Goal: Information Seeking & Learning: Compare options

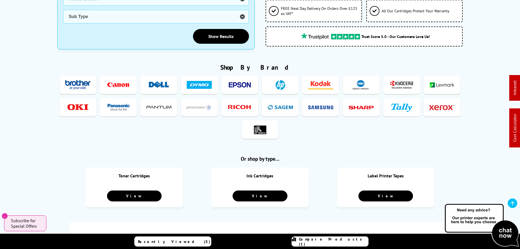
click at [403, 80] on img at bounding box center [401, 85] width 25 height 10
click at [407, 105] on span "Toner" at bounding box center [410, 106] width 13 height 7
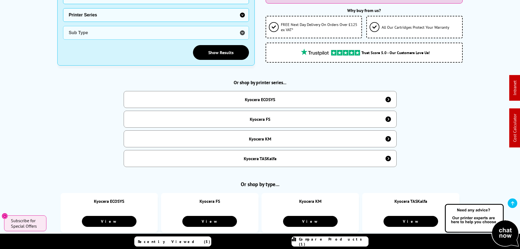
scroll to position [178, 0]
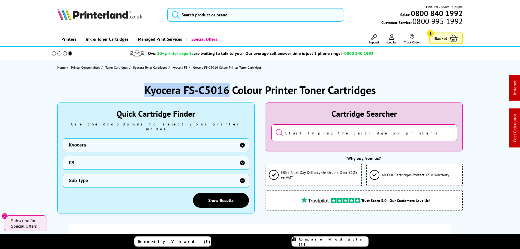
drag, startPoint x: 228, startPoint y: 88, endPoint x: 134, endPoint y: 82, distance: 93.8
click at [141, 86] on div "Kyocera FS-C5016 Colour Printer Toner Cartridges" at bounding box center [260, 90] width 406 height 14
copy h1 "Kyocera FS-C5016"
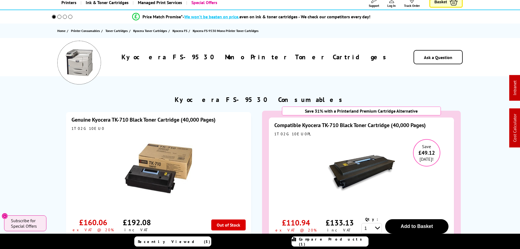
scroll to position [27, 0]
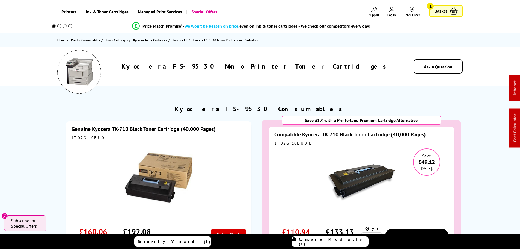
click at [139, 129] on link "Genuine Kyocera TK-710 Black Toner Cartridge (40,000 Pages)" at bounding box center [144, 128] width 144 height 7
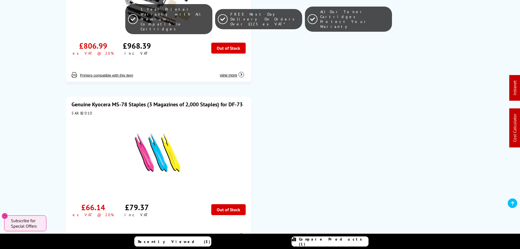
scroll to position [409, 0]
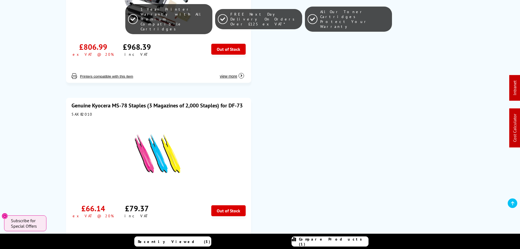
click at [76, 112] on div "5AX82010" at bounding box center [159, 114] width 174 height 5
copy div "5AX82010"
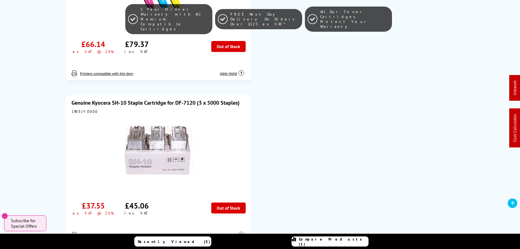
scroll to position [573, 0]
click at [114, 99] on link "Genuine Kyocera SH-10 Staple Cartridge for DF-7120 (3 x 5000 Staples)" at bounding box center [156, 102] width 168 height 7
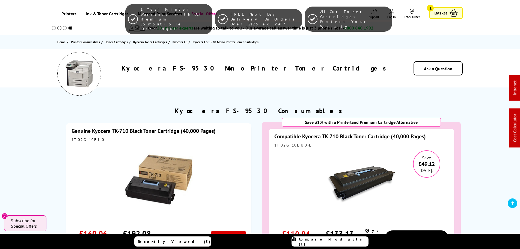
scroll to position [0, 0]
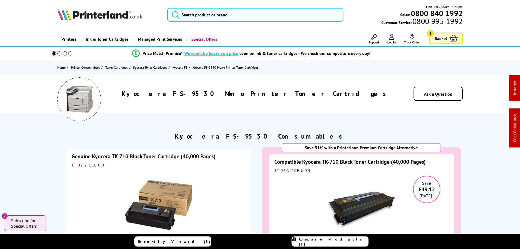
click at [79, 165] on div "1T02G10EU0" at bounding box center [159, 164] width 174 height 5
drag, startPoint x: 80, startPoint y: 165, endPoint x: 80, endPoint y: 140, distance: 24.8
click at [80, 165] on div "1T02G10EU0" at bounding box center [159, 164] width 174 height 5
copy div "1T02G10EU0"
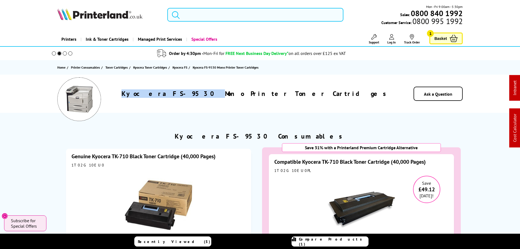
drag, startPoint x: 237, startPoint y: 93, endPoint x: 179, endPoint y: 94, distance: 57.9
click at [180, 94] on div "Kyocera FS-9530 Mono Printer Toner Cartridges" at bounding box center [255, 93] width 276 height 8
copy h1 "Kyocera FS-9530"
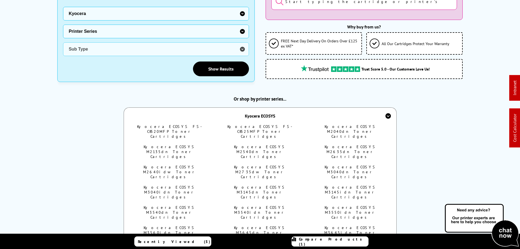
click at [268, 113] on div "Kyocera ECOSYS" at bounding box center [260, 115] width 30 height 5
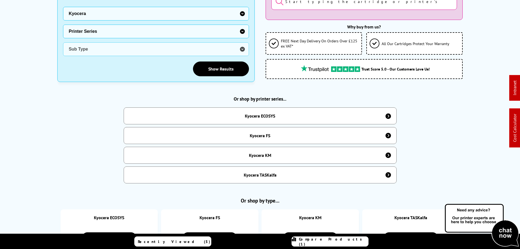
click at [267, 133] on div "Kyocera FS" at bounding box center [260, 135] width 20 height 5
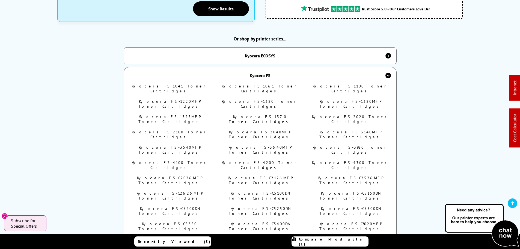
scroll to position [233, 0]
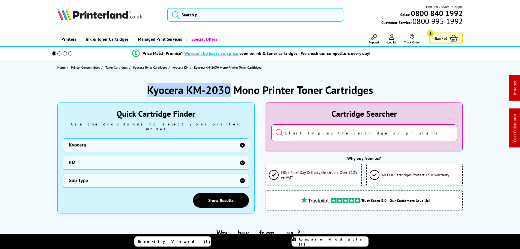
drag, startPoint x: 229, startPoint y: 89, endPoint x: 128, endPoint y: 89, distance: 101.0
click at [128, 89] on div "Kyocera KM-2030 Mono Printer Toner Cartridges" at bounding box center [260, 90] width 406 height 14
copy h1 "Kyocera KM-2030"
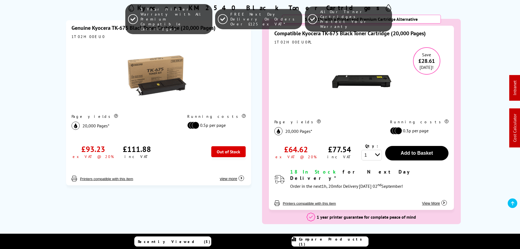
scroll to position [55, 0]
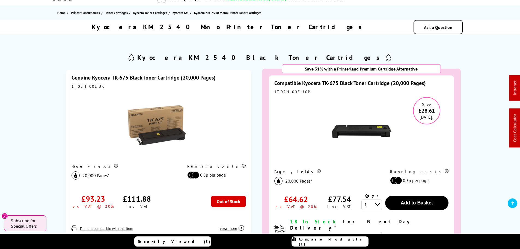
click at [78, 84] on div "1T02H00EU0" at bounding box center [159, 86] width 174 height 5
copy div "1T02H00EU0"
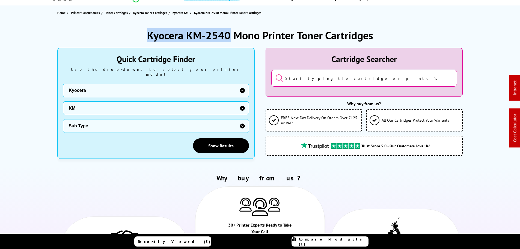
drag, startPoint x: 154, startPoint y: 38, endPoint x: 135, endPoint y: 39, distance: 20.0
click at [135, 39] on div "Kyocera KM-2540 Mono Printer Toner Cartridges" at bounding box center [260, 35] width 406 height 14
copy h1 "Kyocera KM-2540"
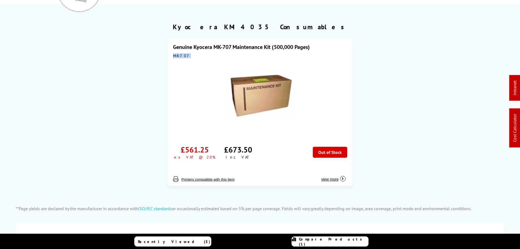
drag, startPoint x: 186, startPoint y: 57, endPoint x: 170, endPoint y: 57, distance: 15.8
click at [170, 57] on div "Genuine Kyocera MK-707 Maintenance Kit (500,000 Pages) MK-707 £561.25 ex VAT @ …" at bounding box center [260, 112] width 185 height 146
copy div "MK-707"
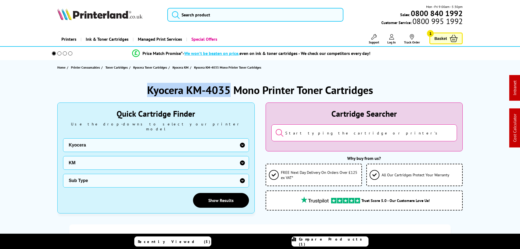
drag, startPoint x: 223, startPoint y: 89, endPoint x: 146, endPoint y: 84, distance: 77.2
click at [109, 81] on div "Kyocera KM-4035 Mono Printer Toner Cartridges Quick Cartridge Finder Use the dr…" at bounding box center [260, 248] width 437 height 347
copy h1 "Kyocera KM-4035"
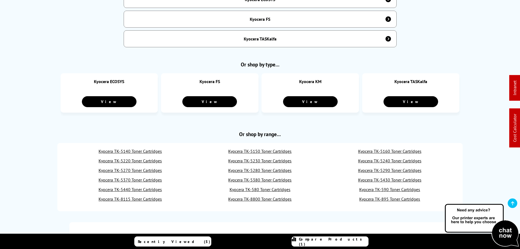
scroll to position [287, 0]
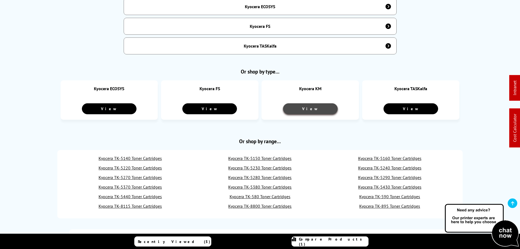
click at [320, 107] on link "View" at bounding box center [310, 108] width 55 height 11
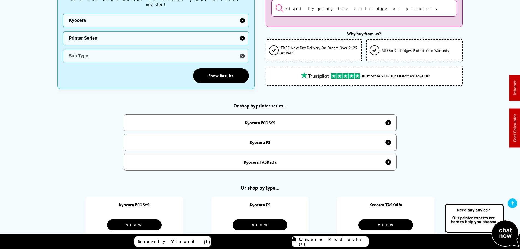
scroll to position [122, 0]
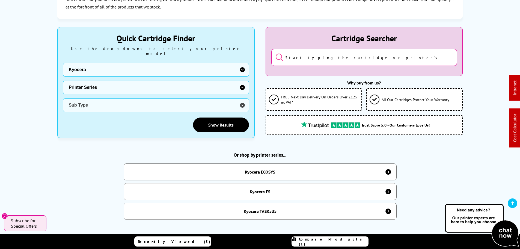
click at [87, 81] on select "Printer Series ECOSYS FS TASKalfa" at bounding box center [156, 88] width 186 height 14
click at [63, 81] on select "Printer Series ECOSYS FS TASKalfa" at bounding box center [156, 88] width 186 height 14
click at [86, 98] on select "Sub Type Kyocera FS-C8520MFP Kyocera FS-C8525MFP Kyocera M2040dn Kyocera M2135d…" at bounding box center [156, 105] width 186 height 14
click at [100, 98] on select "Sub Type Kyocera FS-C8520MFP Kyocera FS-C8525MFP Kyocera M2040dn Kyocera M2135d…" at bounding box center [156, 105] width 186 height 14
click at [93, 99] on select "Sub Type Kyocera FS-C8520MFP Kyocera FS-C8525MFP Kyocera M2040dn Kyocera M2135d…" at bounding box center [156, 105] width 186 height 14
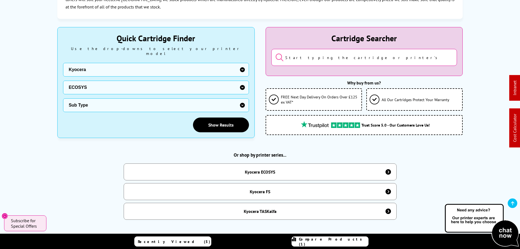
click at [95, 89] on select "Printer Series ECOSYS FS TASKalfa" at bounding box center [156, 88] width 186 height 14
click at [94, 81] on select "Printer Series ECOSYS FS TASKalfa" at bounding box center [156, 88] width 186 height 14
drag, startPoint x: 89, startPoint y: 80, endPoint x: 88, endPoint y: 88, distance: 8.5
click at [89, 81] on select "Printer Series ECOSYS FS TASKalfa" at bounding box center [156, 88] width 186 height 14
select select "33312"
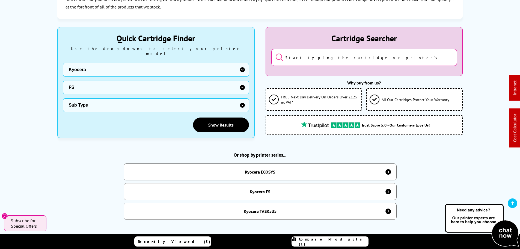
click at [63, 81] on select "Printer Series ECOSYS FS TASKalfa" at bounding box center [156, 88] width 186 height 14
click at [86, 100] on select "Sub Type Kyocera -1041 Mono Printer Kyocera -1061 Mono Printer Kyocera -1100 Ky…" at bounding box center [156, 105] width 186 height 14
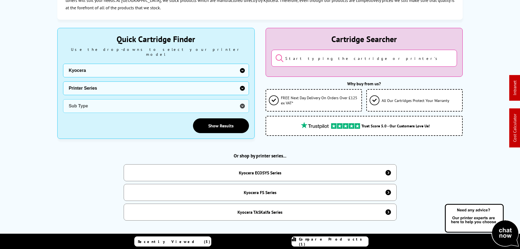
drag, startPoint x: 86, startPoint y: 78, endPoint x: 88, endPoint y: 83, distance: 6.1
click at [86, 81] on select "Printer Series ECOSYS Series FS Series TASKalfa Series" at bounding box center [156, 88] width 186 height 14
click at [63, 81] on select "Printer Series ECOSYS Series FS Series TASKalfa Series" at bounding box center [156, 88] width 186 height 14
click at [94, 102] on select "Sub Type Kyocera ECOSYS FS-C8520MFP Kyocera ECOSYS FS-C8525MFP Kyocera ECOSYS M…" at bounding box center [156, 106] width 186 height 14
drag, startPoint x: 94, startPoint y: 100, endPoint x: 96, endPoint y: 82, distance: 18.7
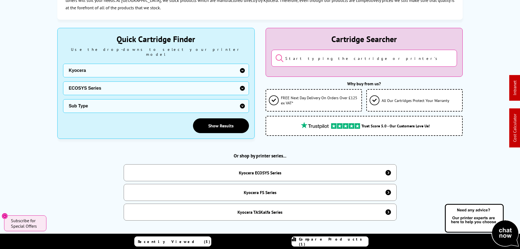
click at [94, 100] on select "Sub Type Kyocera ECOSYS FS-C8520MFP Kyocera ECOSYS FS-C8525MFP Kyocera ECOSYS M…" at bounding box center [156, 106] width 186 height 14
click at [96, 81] on select "Printer Series ECOSYS Series FS Series TASKalfa Series" at bounding box center [156, 88] width 186 height 14
click at [63, 81] on select "Printer Series ECOSYS Series FS Series TASKalfa Series" at bounding box center [156, 88] width 186 height 14
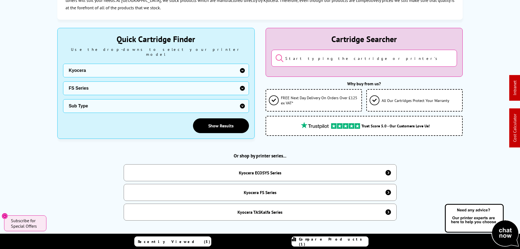
click at [93, 105] on select "Sub Type Kyocera FS-1041 Mono Printer Kyocera FS-1061 Mono Printer Kyocera FS-1…" at bounding box center [156, 106] width 186 height 14
drag, startPoint x: 94, startPoint y: 102, endPoint x: 94, endPoint y: 93, distance: 9.0
click at [94, 102] on select "Sub Type Kyocera FS-1041 Mono Printer Kyocera FS-1061 Mono Printer Kyocera FS-1…" at bounding box center [156, 106] width 186 height 14
click at [93, 81] on select "Printer Series ECOSYS Series FS Series TASKalfa Series" at bounding box center [156, 88] width 186 height 14
select select "33310"
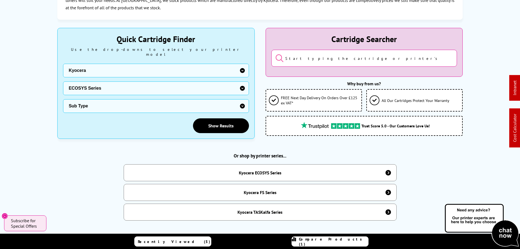
click at [63, 81] on select "Printer Series ECOSYS Series FS Series TASKalfa Series" at bounding box center [156, 88] width 186 height 14
click at [91, 106] on select "Sub Type Kyocera FS-1041 Mono Printer Kyocera FS-1061 Mono Printer Kyocera FS-1…" at bounding box center [156, 106] width 186 height 14
click at [91, 106] on select "Sub Type Kyocera ECOSYS FS-C8520MFP Kyocera ECOSYS FS-C8525MFP Kyocera ECOSYS M…" at bounding box center [156, 106] width 186 height 14
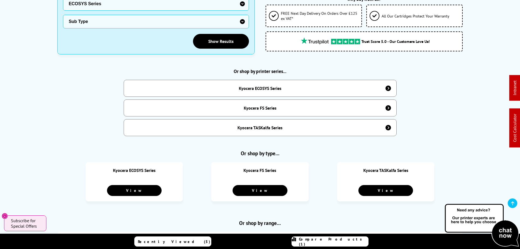
scroll to position [328, 0]
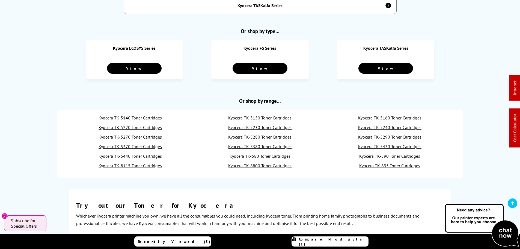
drag, startPoint x: 392, startPoint y: 163, endPoint x: 401, endPoint y: 166, distance: 9.2
click at [401, 166] on ul "Kyocera TK-5140 Toner Cartridges Kyocera TK-5150 Toner Cartridges Kyocera TK-51…" at bounding box center [260, 143] width 406 height 68
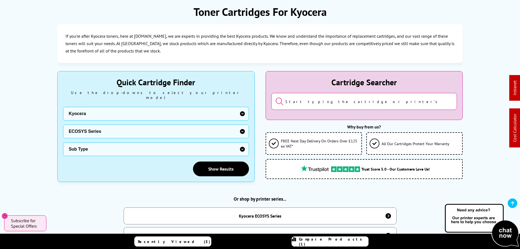
scroll to position [0, 0]
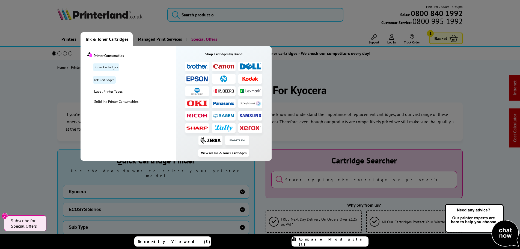
click at [255, 89] on img at bounding box center [250, 91] width 21 height 4
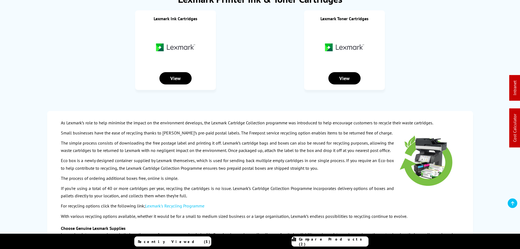
scroll to position [82, 0]
click at [356, 75] on div "View" at bounding box center [344, 78] width 32 height 12
click at [167, 85] on div "Lexmark Ink Cartridges View" at bounding box center [175, 49] width 81 height 79
click at [171, 79] on div "View" at bounding box center [175, 78] width 32 height 12
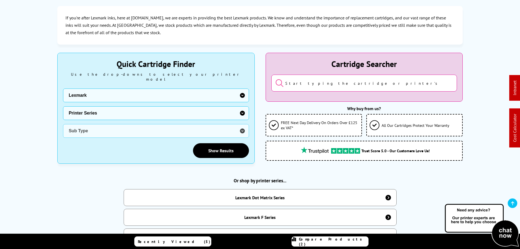
scroll to position [164, 0]
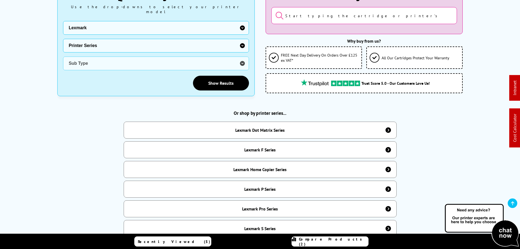
click at [261, 142] on div "Lexmark F Series" at bounding box center [260, 149] width 273 height 17
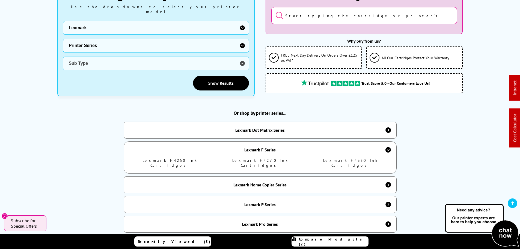
click at [247, 182] on div "Lexmark Home Copier Series" at bounding box center [259, 184] width 53 height 5
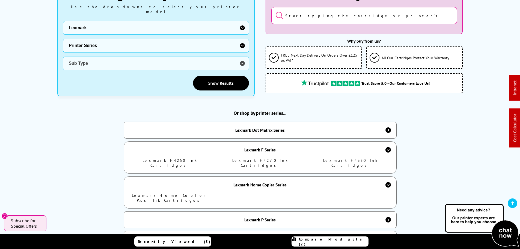
click at [266, 182] on div "Lexmark Home Copier Series" at bounding box center [260, 184] width 273 height 17
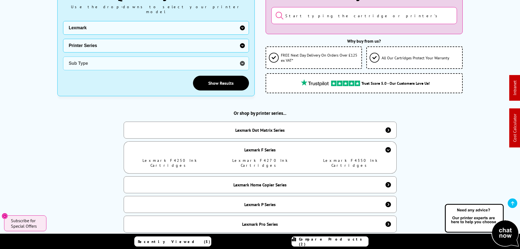
click at [257, 201] on div "Lexmark P Series" at bounding box center [259, 203] width 31 height 5
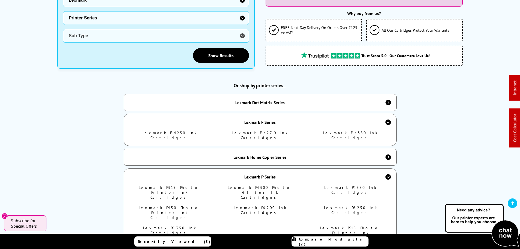
scroll to position [246, 0]
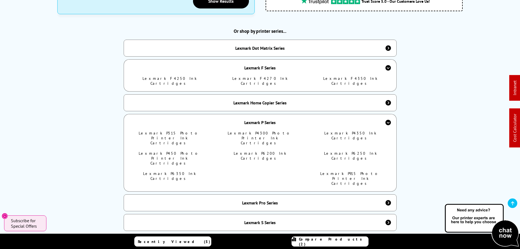
click at [175, 130] on link "Lexmark P315 Photo Printer Ink Cartridges" at bounding box center [170, 137] width 62 height 15
click at [268, 130] on link "Lexmark P4300 Photo Printer Ink Cartridges" at bounding box center [260, 137] width 65 height 15
click at [345, 130] on link "Lexmark P4350 Ink Cartridges" at bounding box center [350, 135] width 52 height 10
click at [186, 151] on link "Lexmark P450 Photo Printer Ink Cartridges" at bounding box center [170, 158] width 62 height 15
click at [271, 151] on link "Lexmark P6200 Ink Cartridges" at bounding box center [260, 156] width 53 height 10
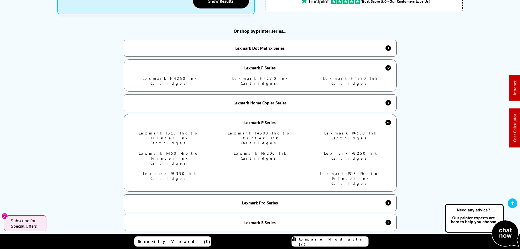
click at [343, 151] on link "Lexmark P6250 Ink Cartridges" at bounding box center [350, 156] width 53 height 10
click at [178, 171] on link "Lexmark P6350 Ink Cartridges" at bounding box center [169, 176] width 53 height 10
click at [346, 171] on link "Lexmark P915 Photo Printer Ink Cartridges" at bounding box center [350, 178] width 60 height 15
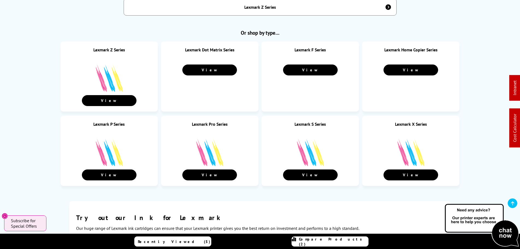
scroll to position [437, 0]
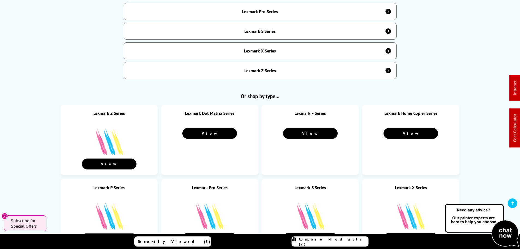
click at [124, 233] on link "View" at bounding box center [109, 238] width 55 height 11
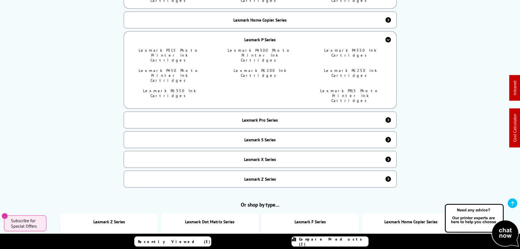
scroll to position [246, 0]
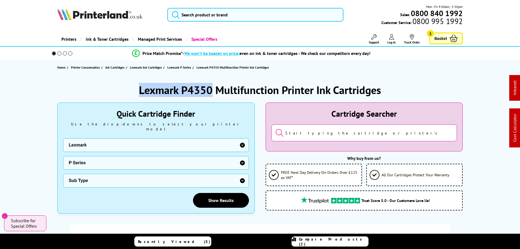
drag, startPoint x: 213, startPoint y: 89, endPoint x: 127, endPoint y: 83, distance: 85.9
click at [127, 83] on div "Lexmark P4350 Multifunction Printer Ink Cartridges" at bounding box center [260, 90] width 406 height 14
copy h1 "Lexmark P4350"
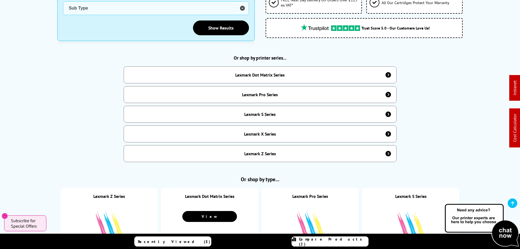
scroll to position [218, 0]
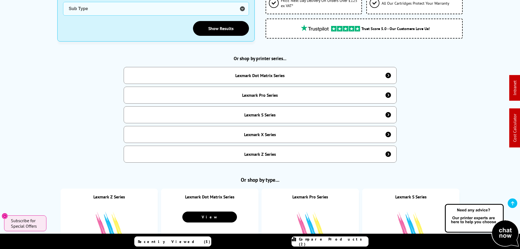
click at [267, 92] on div "Lexmark Pro Series" at bounding box center [260, 94] width 36 height 5
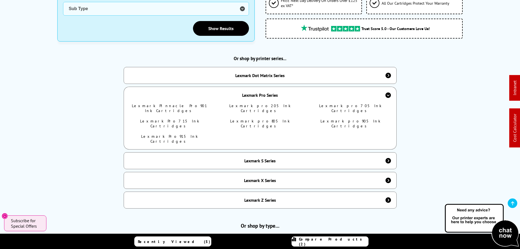
click at [165, 103] on link "Lexmark Pinnacle Pro901 Ink Cartridges" at bounding box center [169, 108] width 75 height 10
click at [272, 103] on link "Lexmark pro205 Ink Cartridges" at bounding box center [259, 108] width 61 height 10
click at [346, 103] on link "Lexmark pro705 Ink Cartridges" at bounding box center [350, 108] width 63 height 10
click at [180, 118] on link "Lexmark Pro715 Ink Cartridges" at bounding box center [169, 123] width 59 height 10
click at [268, 118] on link "Lexmark pro805 Ink Cartridges" at bounding box center [260, 123] width 60 height 10
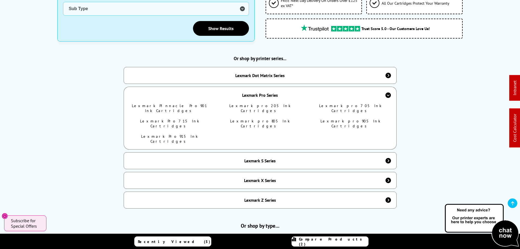
click at [351, 118] on link "Lexmark pro905 Ink Cartridges" at bounding box center [350, 123] width 60 height 10
click at [171, 134] on link "Lexmark Pro915 Ink Cartridges" at bounding box center [169, 139] width 57 height 10
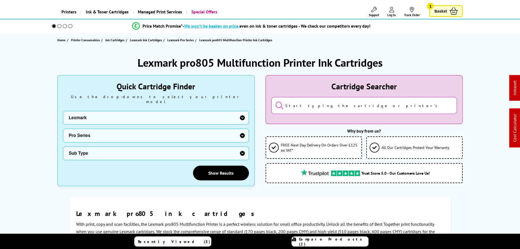
scroll to position [27, 0]
drag, startPoint x: 214, startPoint y: 61, endPoint x: 114, endPoint y: 61, distance: 100.7
click at [114, 61] on div "Lexmark pro805 Multifunction Printer Ink Cartridges" at bounding box center [260, 62] width 406 height 14
copy h1 "Lexmark pro805"
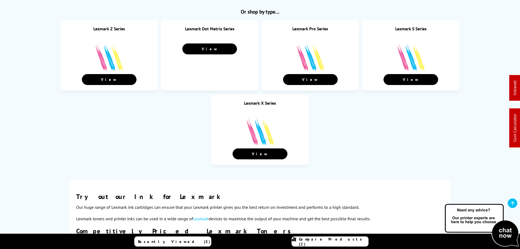
scroll to position [382, 0]
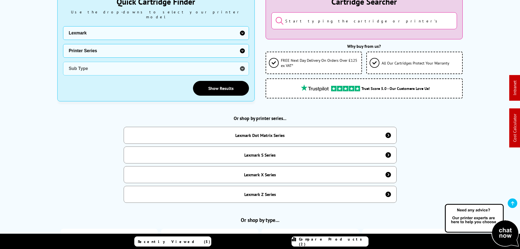
scroll to position [217, 0]
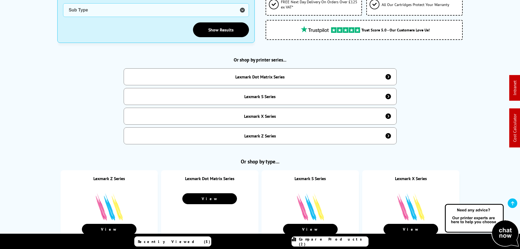
click at [274, 96] on div "Lexmark S Series" at bounding box center [259, 96] width 31 height 5
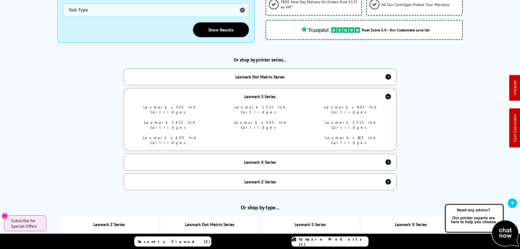
drag, startPoint x: 168, startPoint y: 103, endPoint x: 277, endPoint y: 103, distance: 109.5
click at [168, 105] on link "Lexmark s305 Ink Cartridges" at bounding box center [169, 110] width 52 height 10
click at [268, 105] on link "Lexmark S315 Ink Cartridges" at bounding box center [259, 110] width 51 height 10
click at [342, 105] on link "Lexmark s405 Ink Cartridges" at bounding box center [350, 110] width 52 height 10
click at [169, 120] on link "Lexmark S415 Ink Cartridges" at bounding box center [169, 125] width 51 height 10
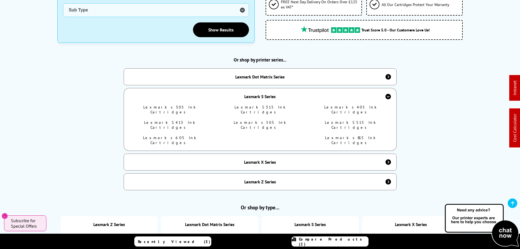
click at [258, 120] on link "Lexmark s505 Ink Cartridges" at bounding box center [260, 125] width 52 height 10
click at [348, 120] on link "Lexmark S515 Ink Cartridges" at bounding box center [350, 125] width 51 height 10
click at [163, 127] on ul "Lexmark s305 Ink Cartridges Lexmark S315 Ink Cartridges Lexmark s405 Ink Cartri…" at bounding box center [260, 128] width 258 height 46
click at [183, 135] on link "Lexmark s605 Ink Cartridges" at bounding box center [169, 140] width 53 height 10
click at [353, 135] on link "Lexmark s815 Ink Cartridges" at bounding box center [350, 140] width 50 height 10
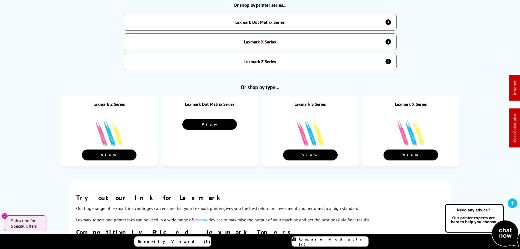
click at [261, 39] on div "Lexmark X Series" at bounding box center [260, 41] width 32 height 5
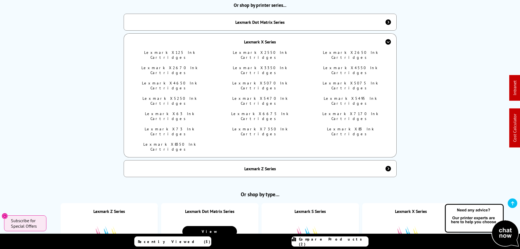
click at [175, 50] on link "Lexmark X125 Ink Cartridges" at bounding box center [169, 55] width 51 height 10
click at [266, 50] on link "Lexmark X2550 Ink Cartridges" at bounding box center [260, 55] width 54 height 10
click at [348, 50] on link "Lexmark X2650 Ink Cartridges" at bounding box center [350, 55] width 55 height 10
click at [177, 65] on link "Lexmark X2670 Ink Cartridges" at bounding box center [169, 70] width 56 height 10
click at [267, 65] on link "Lexmark X3350 Ink Cartridges" at bounding box center [260, 70] width 54 height 10
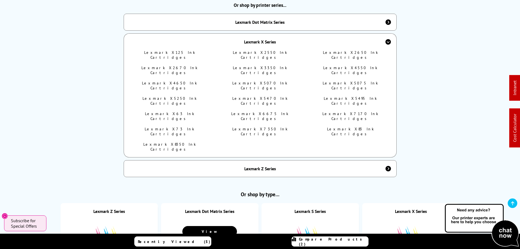
click at [344, 65] on link "Lexmark X4550 Ink Cartridges" at bounding box center [350, 70] width 54 height 10
click at [175, 81] on link "Lexmark X4650 Ink Cartridges" at bounding box center [169, 86] width 55 height 10
click at [263, 81] on link "Lexmark X5070 Ink Cartridges" at bounding box center [259, 86] width 55 height 10
click at [355, 81] on link "Lexmark X5075 Ink Cartridges" at bounding box center [350, 86] width 55 height 10
drag, startPoint x: 182, startPoint y: 81, endPoint x: 189, endPoint y: 57, distance: 24.9
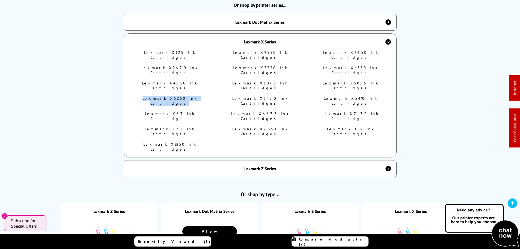
click at [216, 81] on ul "Lexmark X125 Ink Cartridges Lexmark X2550 Ink Cartridges Lexmark X2650 Ink Cart…" at bounding box center [260, 103] width 258 height 107
click at [177, 96] on link "Lexmark X5250 Ink Cartridges" at bounding box center [169, 101] width 54 height 10
click at [275, 96] on link "Lexmark X5470 Ink Cartridges" at bounding box center [259, 101] width 55 height 10
click at [365, 96] on link "Lexmark X5495 Ink Cartridges" at bounding box center [350, 101] width 53 height 10
click at [182, 111] on link "Lexmark X63 Ink Cartridges" at bounding box center [169, 116] width 49 height 10
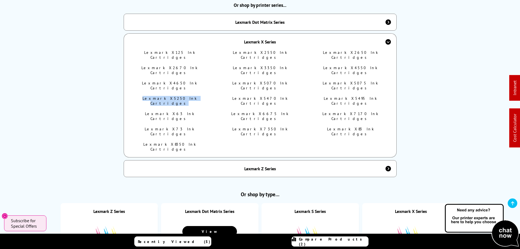
click at [272, 111] on link "Lexmark X6675 Ink Cartridges" at bounding box center [259, 116] width 57 height 10
click at [358, 111] on link "Lexmark X7170 Ink Cartridges" at bounding box center [350, 116] width 56 height 10
click at [183, 126] on link "Lexmark X73 Ink Cartridges" at bounding box center [170, 131] width 50 height 10
click at [272, 126] on link "Lexmark X7350 Ink Cartridges" at bounding box center [259, 131] width 55 height 10
click at [353, 126] on link "Lexmark X83 Ink Cartridges" at bounding box center [350, 131] width 47 height 10
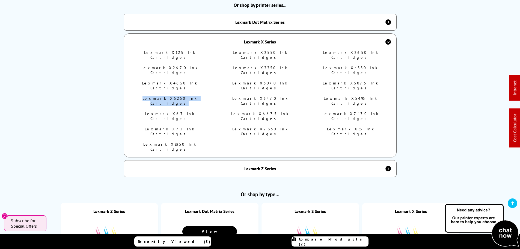
click at [165, 142] on link "Lexmark X8350 Ink Cartridges" at bounding box center [169, 147] width 53 height 10
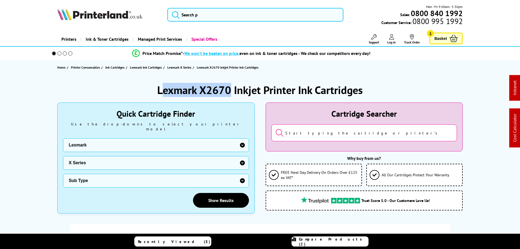
drag, startPoint x: 231, startPoint y: 88, endPoint x: 102, endPoint y: 79, distance: 128.6
click at [103, 79] on div "Lexmark X2670 Inkjet Printer Ink Cartridges Quick Cartridge Finder Use the drop…" at bounding box center [260, 243] width 437 height 336
copy h1 "Lexmark X2670"
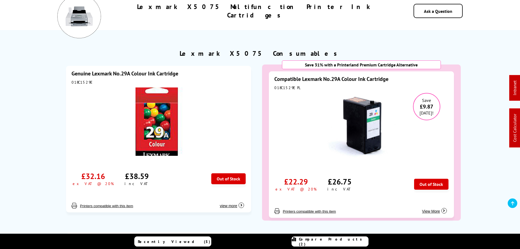
scroll to position [27, 0]
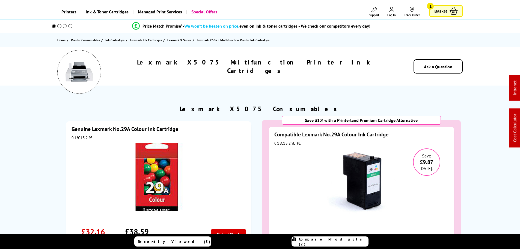
click at [76, 138] on div "018C1529E" at bounding box center [159, 137] width 174 height 5
drag, startPoint x: 76, startPoint y: 138, endPoint x: 42, endPoint y: 55, distance: 89.3
click at [76, 138] on div "018C1529E" at bounding box center [159, 137] width 174 height 5
copy div "018C1529E"
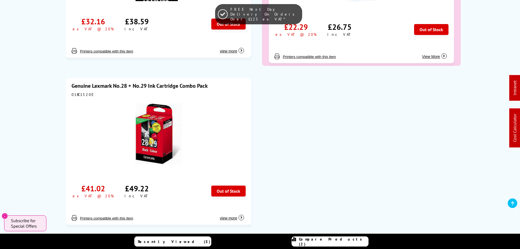
scroll to position [273, 0]
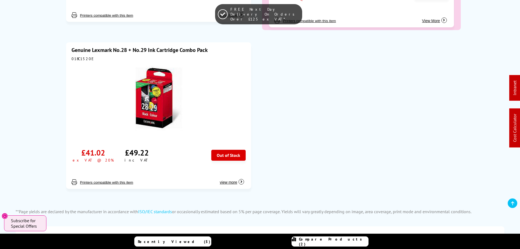
click at [76, 57] on div "018C1520E" at bounding box center [159, 58] width 174 height 5
copy div "018C1520E"
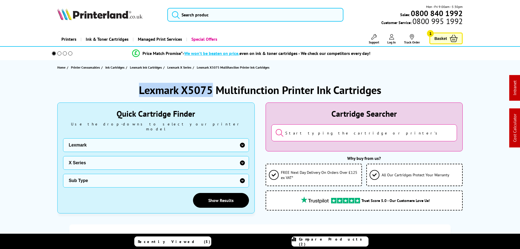
drag, startPoint x: 212, startPoint y: 87, endPoint x: 79, endPoint y: 76, distance: 133.4
click at [79, 76] on div "Lexmark X5075 Multifunction Printer Ink Cartridges Quick Cartridge Finder Use t…" at bounding box center [260, 249] width 437 height 348
copy h1 "Lexmark X5075"
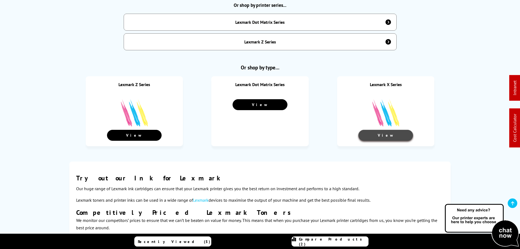
click at [378, 131] on link "View" at bounding box center [385, 135] width 55 height 11
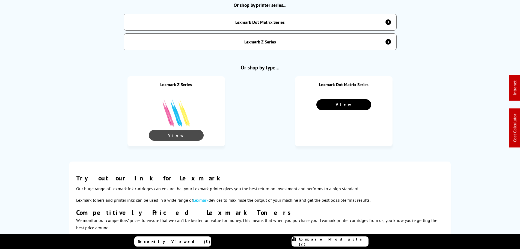
scroll to position [272, 0]
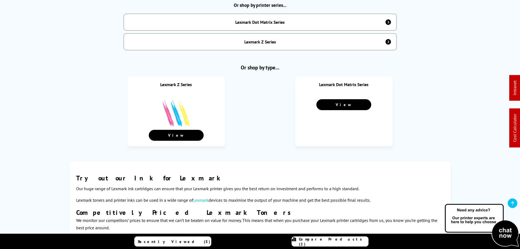
click at [278, 41] on div "Lexmark Z Series" at bounding box center [260, 41] width 273 height 17
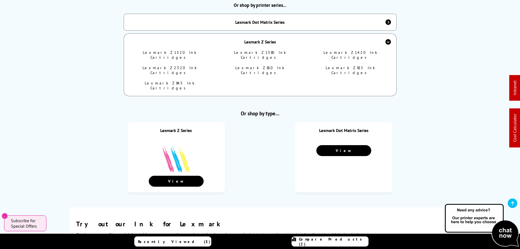
click at [159, 50] on link "Lexmark Z1320 Ink Cartridges" at bounding box center [170, 55] width 54 height 10
click at [261, 50] on link "Lexmark Z1380 Ink Cartridges" at bounding box center [260, 55] width 52 height 10
click at [353, 50] on link "Lexmark Z1420 Ink Cartridges" at bounding box center [350, 55] width 54 height 10
click at [181, 65] on link "Lexmark Z2320 Ink Cartridges" at bounding box center [169, 70] width 54 height 10
click at [269, 65] on link "Lexmark Z810 Ink Cartridges" at bounding box center [259, 70] width 49 height 10
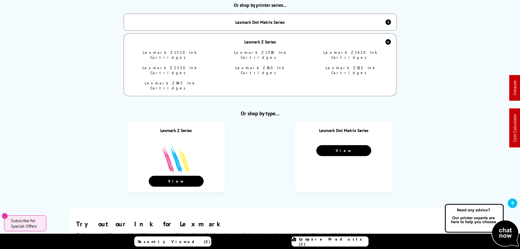
click at [353, 65] on link "Lexmark Z815 Ink Cartridges" at bounding box center [350, 70] width 49 height 10
click at [177, 81] on link "Lexmark Z845 Ink Cartridges" at bounding box center [170, 86] width 50 height 10
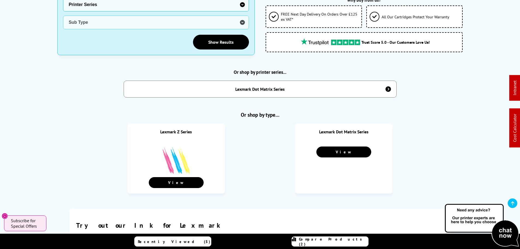
scroll to position [135, 0]
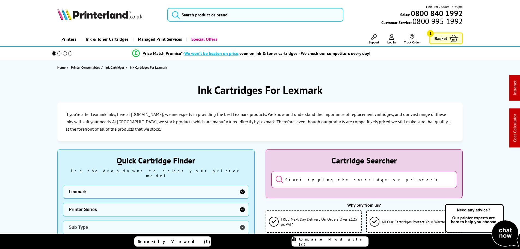
click at [83, 206] on select "Printer Series Dot Matrix Series B Series C Series CS Series CX Series E Series…" at bounding box center [156, 210] width 186 height 14
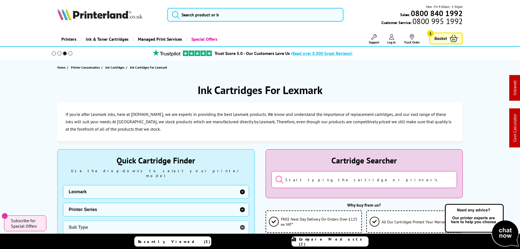
select select "36324"
click at [63, 203] on select "Printer Series Dot Matrix Series B Series C Series CS Series CX Series E Series…" at bounding box center [156, 210] width 186 height 14
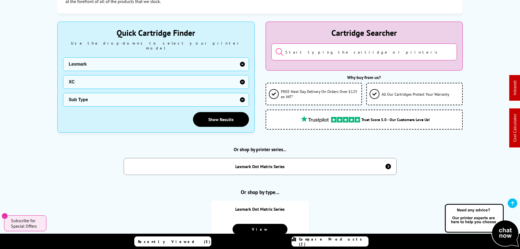
scroll to position [136, 0]
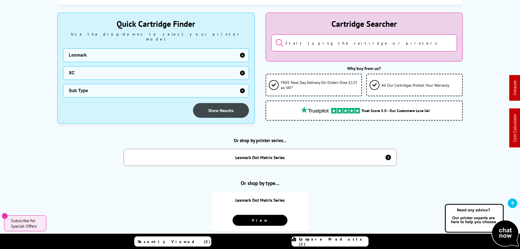
click at [209, 108] on link "Show Results" at bounding box center [221, 110] width 56 height 15
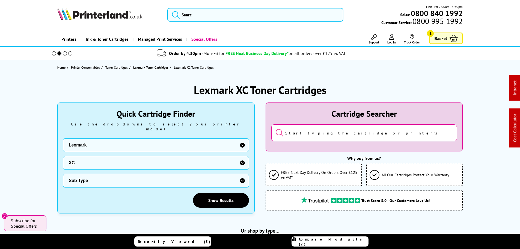
click at [157, 68] on span "Lexmark Toner Cartridges" at bounding box center [150, 67] width 35 height 6
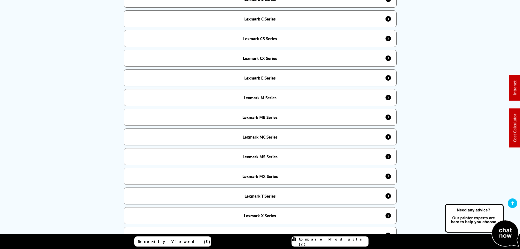
scroll to position [382, 0]
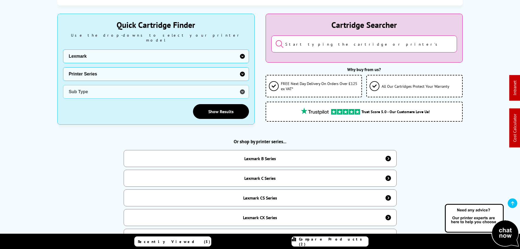
scroll to position [82, 0]
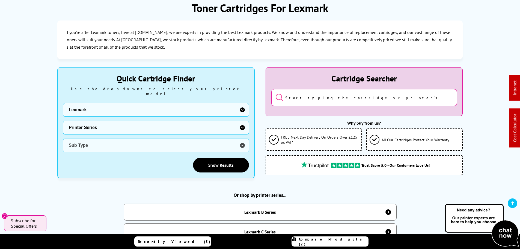
click at [78, 121] on select "Printer Series Dot Matrix Series B Series C Series CS Series CX Series E Series…" at bounding box center [156, 128] width 186 height 14
click at [79, 121] on select "Printer Series Dot Matrix Series B Series C Series CS Series CX Series E Series…" at bounding box center [156, 128] width 186 height 14
click at [85, 104] on select "Manufacturer Brother Canon Cubify Dell Dymo Epson HP Kodak Konica Minolta Kyoce…" at bounding box center [156, 110] width 186 height 14
click at [63, 103] on select "Manufacturer Brother Canon Cubify Dell Dymo Epson HP Kodak Konica Minolta Kyoce…" at bounding box center [156, 110] width 186 height 14
click at [78, 124] on select "Printer Series Dot Matrix Series B Series C Series CS Series CX Series E Series…" at bounding box center [156, 128] width 186 height 14
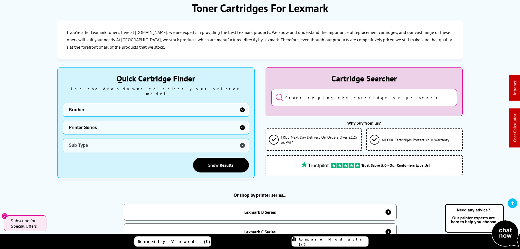
drag, startPoint x: 78, startPoint y: 123, endPoint x: 81, endPoint y: 120, distance: 4.1
click at [78, 123] on select "Printer Series DCP Inkjet Series FAX Inkjet Series HL Inkjet Series MFC Inkjet …" at bounding box center [156, 128] width 186 height 14
click at [85, 111] on select "Manufacturer Brother Canon Cubify Dell Dymo Epson HP Kodak Konica Minolta Kyoce…" at bounding box center [156, 110] width 186 height 14
select select "12242"
click at [63, 103] on select "Manufacturer Brother Canon Cubify Dell Dymo Epson HP Kodak Konica Minolta Kyoce…" at bounding box center [156, 110] width 186 height 14
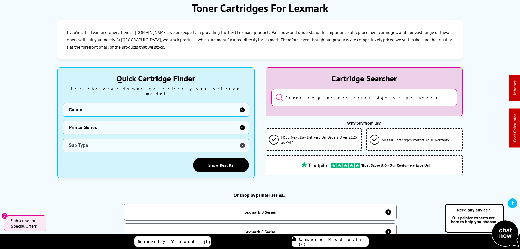
drag, startPoint x: 81, startPoint y: 124, endPoint x: 80, endPoint y: 121, distance: 3.4
click at [81, 124] on select "Printer Series BubbleJet Series FAX Series imagePROGRAF Series MAXIFY Series Mu…" at bounding box center [156, 128] width 186 height 14
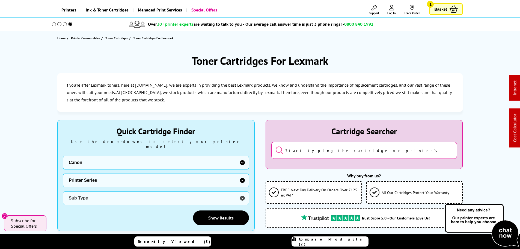
scroll to position [27, 0]
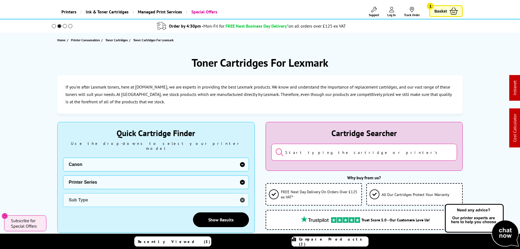
click at [95, 180] on select "Printer Series BubbleJet Series FAX Series imagePROGRAF Series MAXIFY Series Mu…" at bounding box center [156, 182] width 186 height 14
drag, startPoint x: 95, startPoint y: 180, endPoint x: 97, endPoint y: 173, distance: 6.9
click at [95, 180] on select "Printer Series BubbleJet Series FAX Series imagePROGRAF Series MAXIFY Series Mu…" at bounding box center [156, 182] width 186 height 14
click at [102, 175] on select "Printer Series BubbleJet Series FAX Series imagePROGRAF Series MAXIFY Series Mu…" at bounding box center [156, 182] width 186 height 14
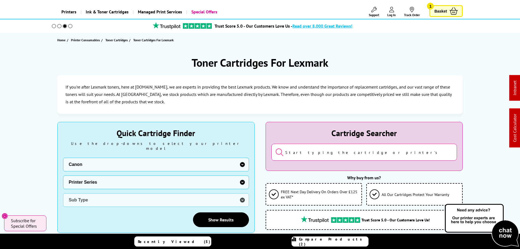
select select "33199"
click at [63, 175] on select "Printer Series BubbleJet Series FAX Series imagePROGRAF Series MAXIFY Series Mu…" at bounding box center [156, 182] width 186 height 14
click at [230, 215] on link "Show Results" at bounding box center [221, 219] width 56 height 15
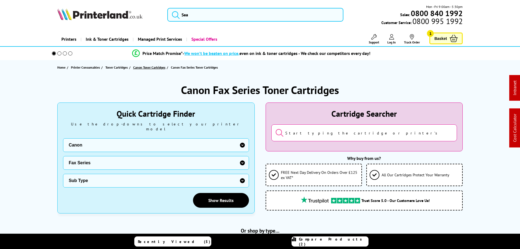
click at [153, 68] on span "Canon Toner Cartridges" at bounding box center [149, 67] width 32 height 6
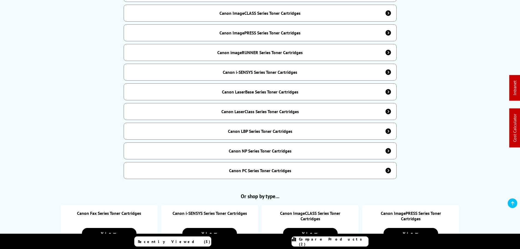
click at [249, 168] on div "Canon PC Series Toner Cartridges" at bounding box center [260, 170] width 62 height 5
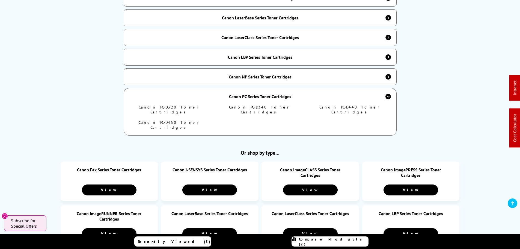
scroll to position [382, 0]
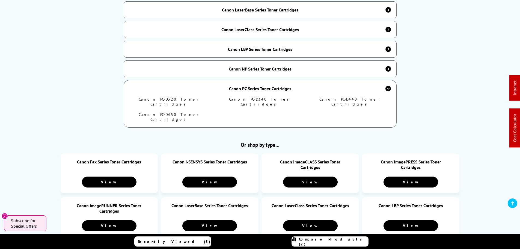
click at [169, 97] on link "Canon PC-D320 Toner Cartridges" at bounding box center [170, 102] width 62 height 10
click at [263, 97] on link "Canon PC-D340 Toner Cartridges" at bounding box center [260, 102] width 62 height 10
click at [353, 97] on link "Canon PC-D440 Toner Cartridges" at bounding box center [350, 102] width 62 height 10
click at [176, 112] on link "Canon PC-D450 Toner Cartridges" at bounding box center [170, 117] width 62 height 10
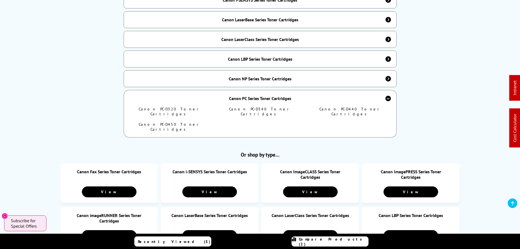
scroll to position [437, 0]
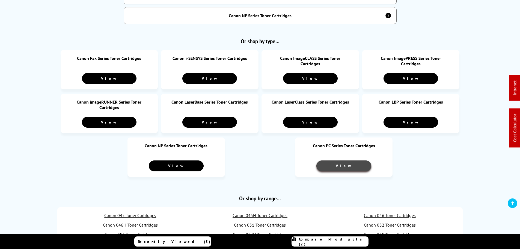
scroll to position [437, 0]
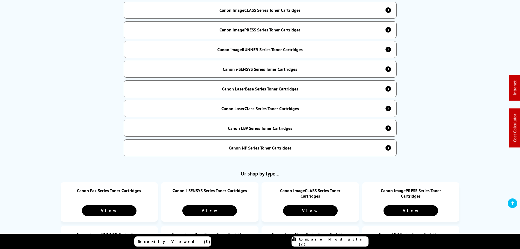
scroll to position [300, 0]
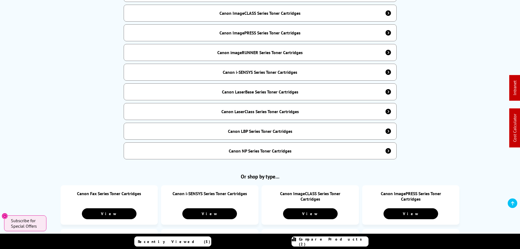
click at [251, 128] on div "Canon LBP Series Toner Cartridges" at bounding box center [260, 130] width 64 height 5
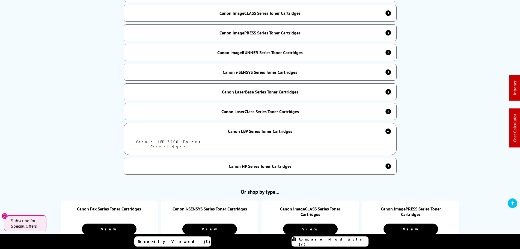
click at [244, 131] on div "Canon LBP Series Toner Cartridges" at bounding box center [260, 131] width 273 height 17
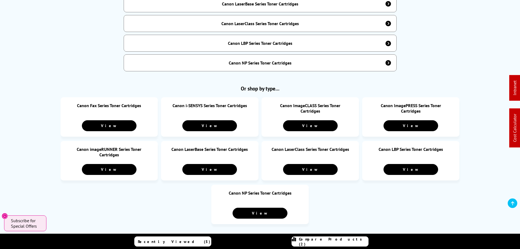
scroll to position [409, 0]
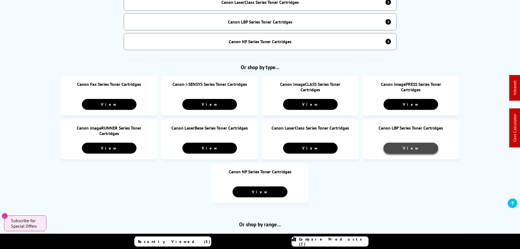
click at [409, 145] on link "View" at bounding box center [410, 147] width 55 height 11
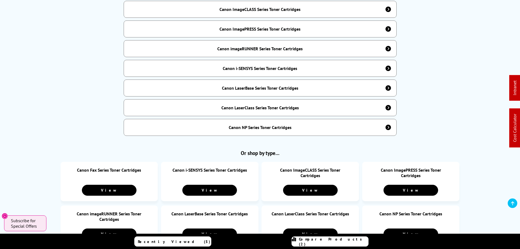
scroll to position [300, 0]
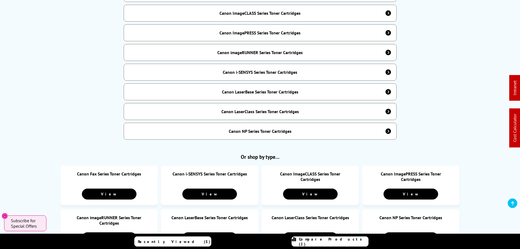
click at [250, 131] on div "Canon NP Series Toner Cartridges" at bounding box center [260, 131] width 273 height 17
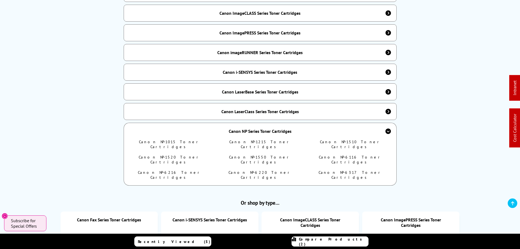
click at [169, 139] on link "Canon NP-1015 Toner Cartridges" at bounding box center [169, 144] width 61 height 10
click at [266, 140] on link "Canon NP-1215 Toner Cartridges" at bounding box center [259, 144] width 61 height 10
click at [340, 139] on link "Canon NP-1510 Toner Cartridges" at bounding box center [350, 144] width 61 height 10
click at [185, 154] on link "Canon NP-1520 Toner Cartridges" at bounding box center [170, 159] width 62 height 10
click at [257, 154] on link "Canon NP-1550 Toner Cartridges" at bounding box center [260, 159] width 62 height 10
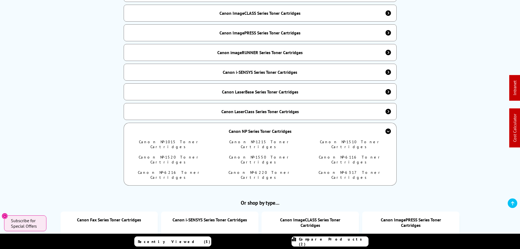
click at [354, 154] on link "Canon NP-6116 Toner Cartridges" at bounding box center [350, 159] width 63 height 10
click at [183, 170] on link "Canon NP-6216 Toner Cartridges" at bounding box center [170, 175] width 64 height 10
click at [258, 170] on link "Canon NP-6220 Toner Cartridges" at bounding box center [259, 175] width 63 height 10
click at [355, 170] on link "Canon NP-6317 Toner Cartridges" at bounding box center [351, 175] width 64 height 10
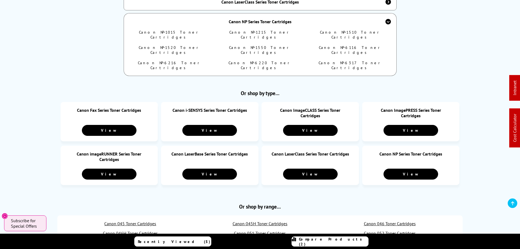
scroll to position [409, 0]
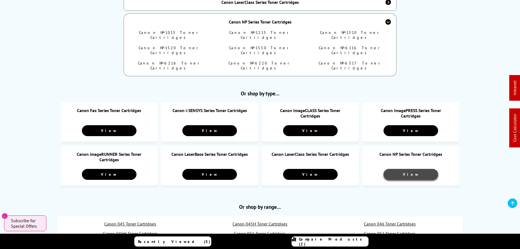
click at [411, 169] on link "View" at bounding box center [410, 174] width 55 height 11
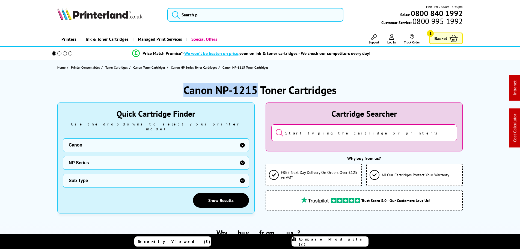
drag, startPoint x: 257, startPoint y: 89, endPoint x: 172, endPoint y: 86, distance: 84.9
click at [172, 86] on div "Canon NP-1215 Toner Cartridges" at bounding box center [260, 90] width 406 height 14
copy h1 "Canon NP-1215"
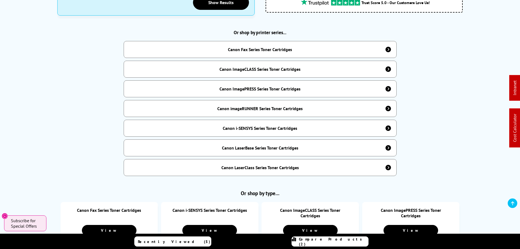
click at [237, 145] on div "Canon LaserBase Series Toner Cartridges" at bounding box center [260, 147] width 76 height 5
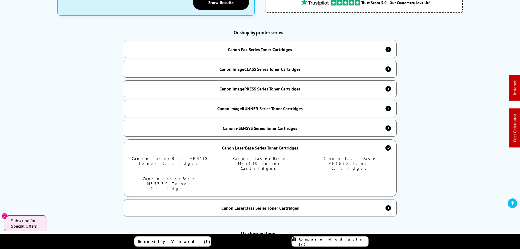
click at [166, 156] on link "Canon LaserBase MF3110 Toner Cartridges" at bounding box center [170, 161] width 76 height 10
drag, startPoint x: 247, startPoint y: 155, endPoint x: 319, endPoint y: 156, distance: 72.1
click at [248, 156] on link "Canon LaserBase MF5630 Toner Cartridges" at bounding box center [260, 163] width 54 height 15
click at [357, 156] on link "Canon LaserBase MF5650 Toner Cartridges" at bounding box center [350, 163] width 54 height 15
click at [180, 176] on link "Canon LaserBase MF5770 Toner Cartridges" at bounding box center [170, 183] width 54 height 15
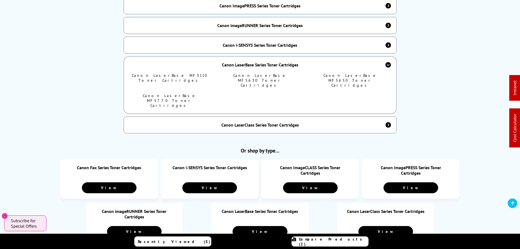
scroll to position [381, 0]
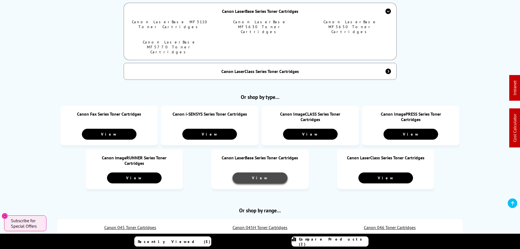
click at [246, 172] on link "View" at bounding box center [260, 177] width 55 height 11
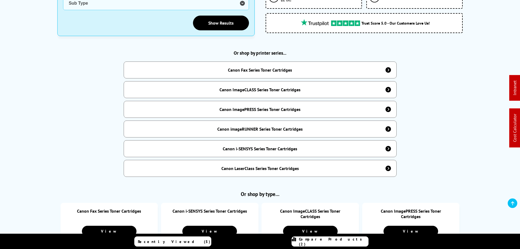
scroll to position [217, 0]
